Goal: Information Seeking & Learning: Understand process/instructions

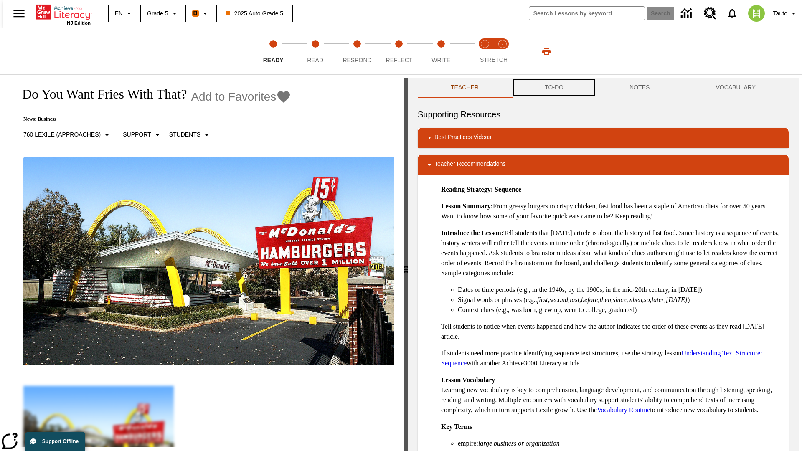
click at [553, 88] on button "TO-DO" at bounding box center [553, 88] width 85 height 20
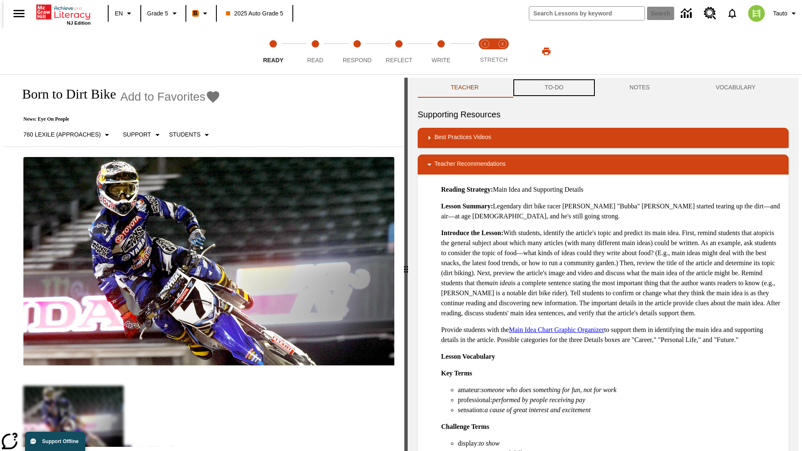
click at [553, 88] on button "TO-DO" at bounding box center [553, 88] width 85 height 20
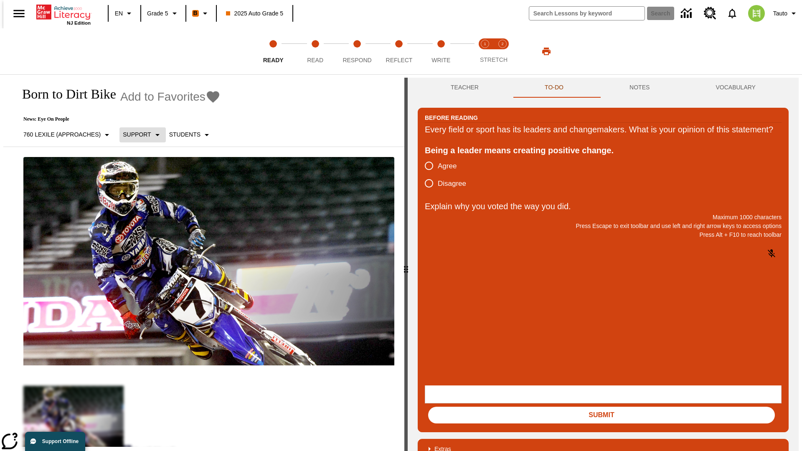
click at [138, 134] on p "Support" at bounding box center [137, 134] width 28 height 9
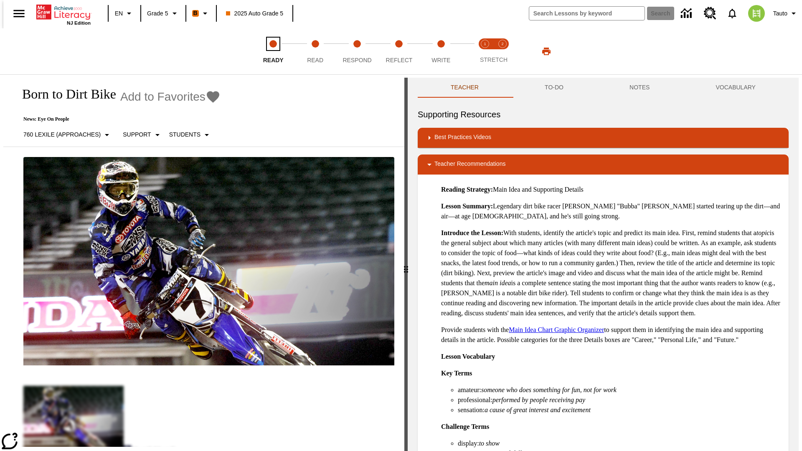
click at [273, 51] on span "Ready" at bounding box center [273, 56] width 20 height 15
click at [553, 88] on button "TO-DO" at bounding box center [553, 88] width 85 height 20
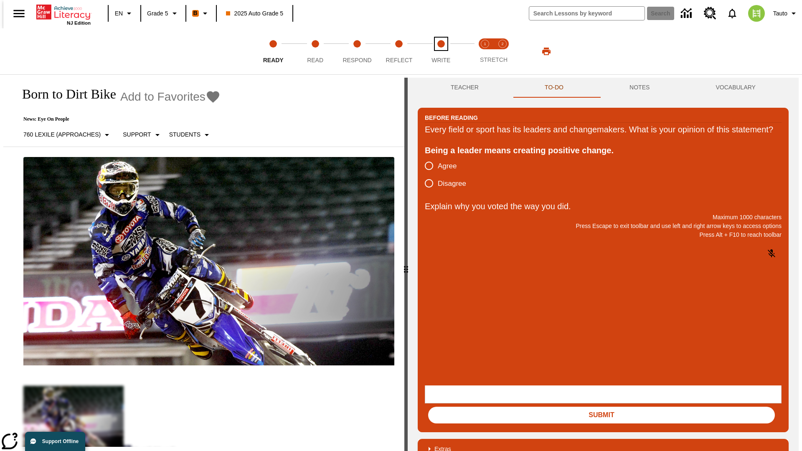
click at [440, 51] on span "Write" at bounding box center [440, 56] width 19 height 15
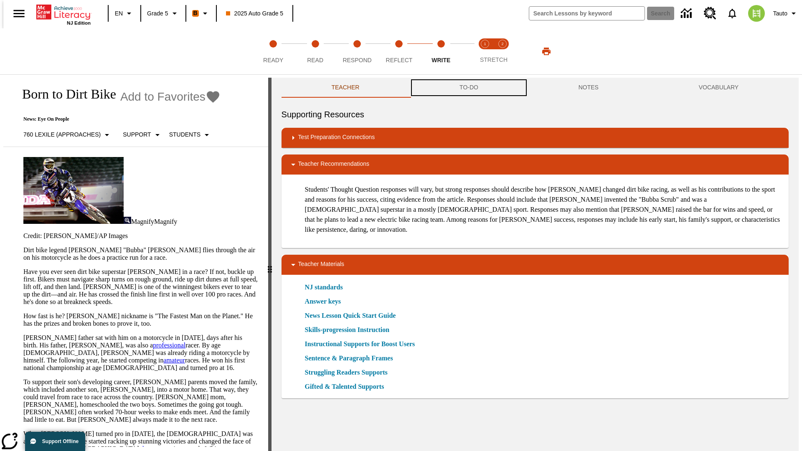
scroll to position [0, 0]
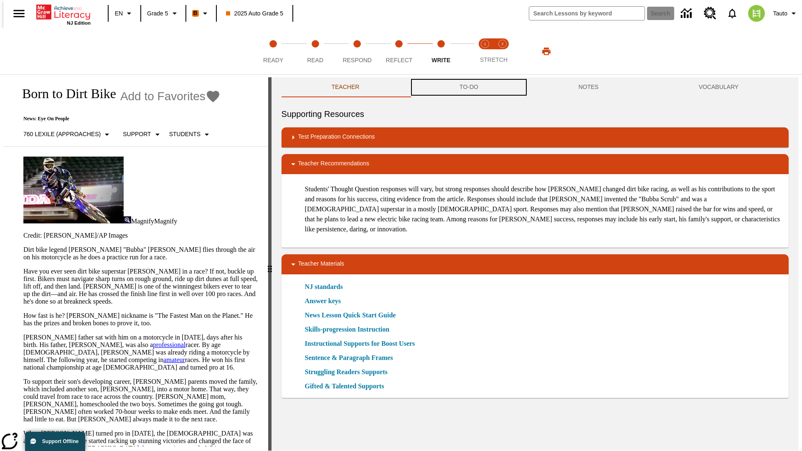
click at [468, 88] on button "TO-DO" at bounding box center [468, 87] width 119 height 20
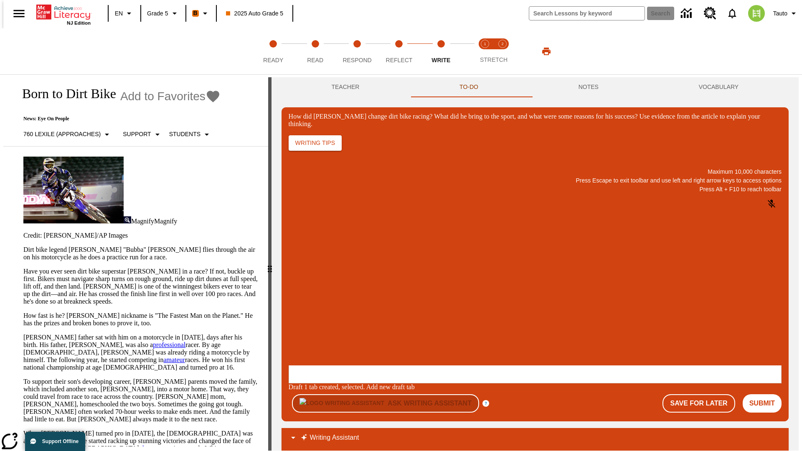
scroll to position [0, 0]
click at [138, 134] on p "Support" at bounding box center [137, 134] width 28 height 9
